Goal: Task Accomplishment & Management: Use online tool/utility

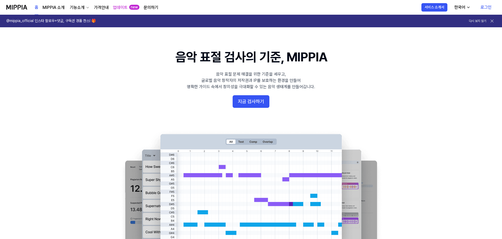
click at [492, 6] on link "로그인" at bounding box center [485, 7] width 19 height 15
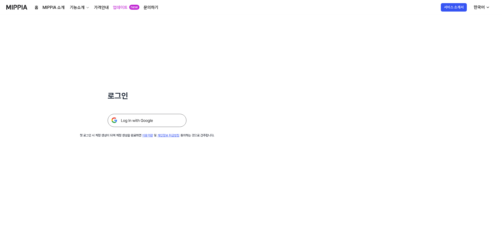
click at [151, 118] on img at bounding box center [147, 120] width 79 height 13
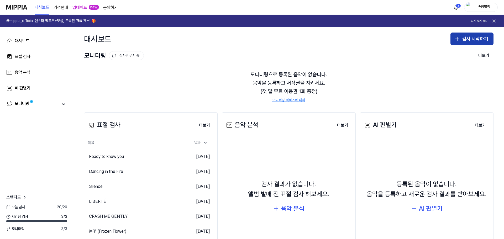
click at [460, 42] on button "검사 시작하기" at bounding box center [472, 39] width 43 height 13
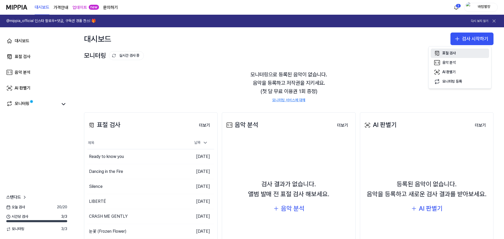
click at [461, 54] on button "표절 검사" at bounding box center [460, 53] width 58 height 9
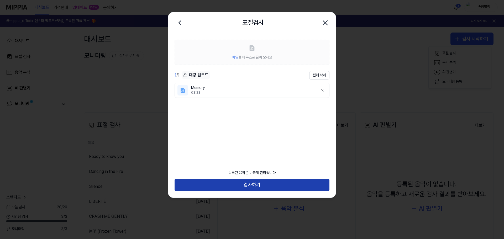
click at [266, 184] on button "검사하기" at bounding box center [252, 185] width 155 height 13
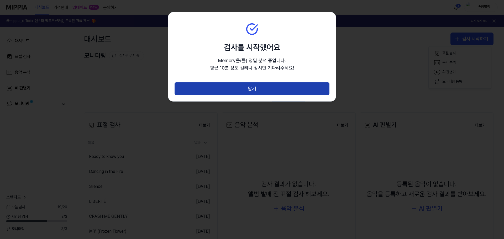
click at [269, 94] on button "닫기" at bounding box center [252, 88] width 155 height 13
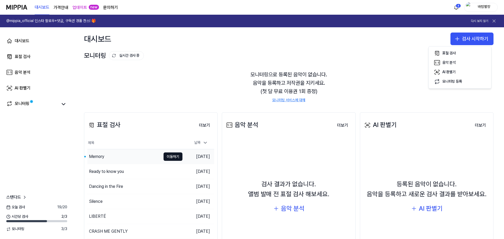
click at [128, 154] on div "Memory" at bounding box center [124, 156] width 74 height 15
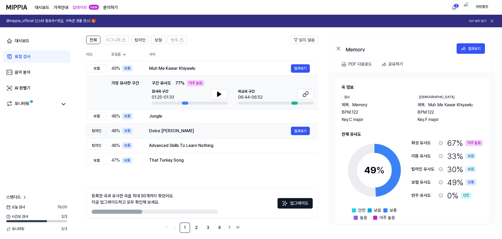
scroll to position [38, 0]
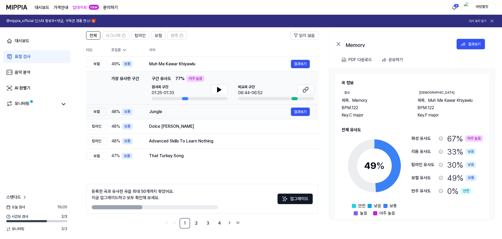
click at [168, 111] on div "Jungle" at bounding box center [220, 112] width 142 height 6
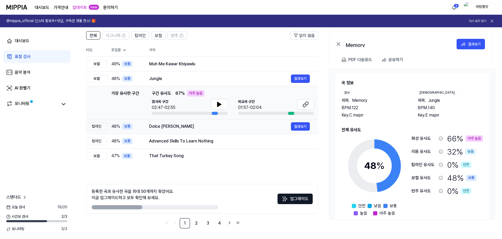
click at [174, 126] on div "Dolce [PERSON_NAME]" at bounding box center [220, 126] width 142 height 6
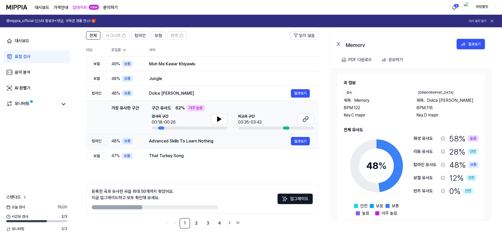
click at [181, 143] on div "Advanced Skills To Learn Nothing" at bounding box center [220, 141] width 142 height 6
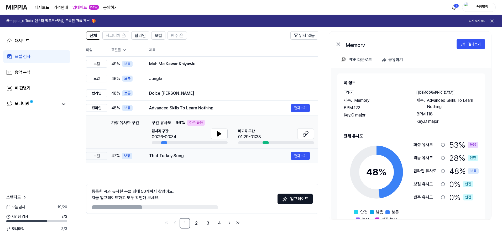
click at [179, 155] on div "That Turkey Song" at bounding box center [220, 156] width 142 height 6
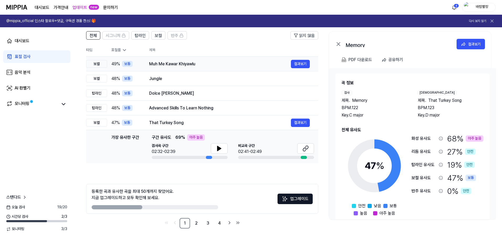
click at [160, 65] on div "Muh Me Kawar Khiyawlu" at bounding box center [220, 64] width 142 height 6
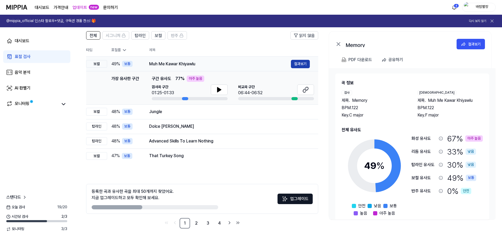
click at [303, 66] on button "결과보기" at bounding box center [300, 64] width 19 height 8
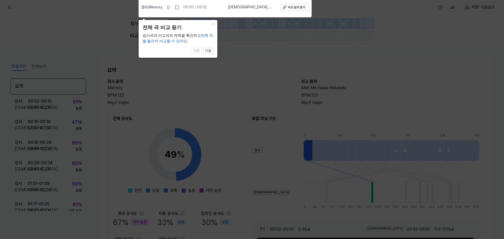
click at [252, 58] on icon at bounding box center [252, 118] width 504 height 242
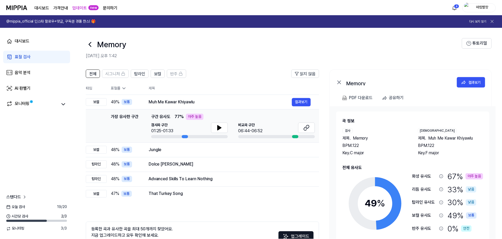
scroll to position [38, 0]
